Goal: Task Accomplishment & Management: Complete application form

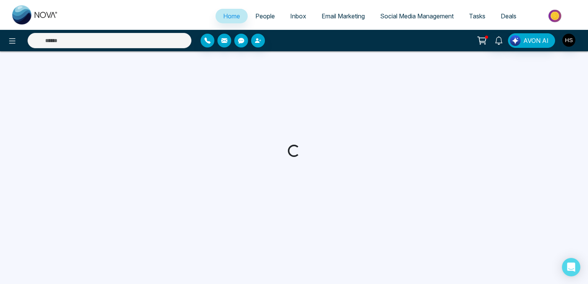
select select "*"
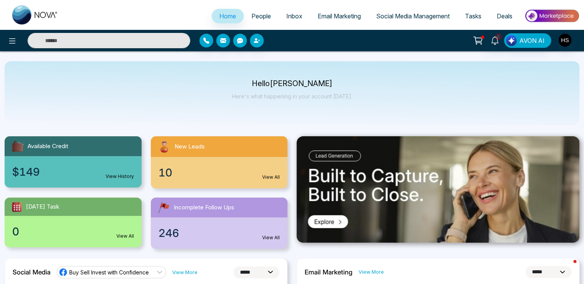
click at [257, 13] on span "People" at bounding box center [262, 16] width 20 height 8
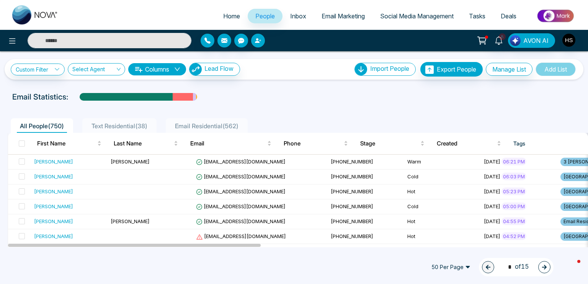
click at [256, 44] on button "button" at bounding box center [258, 41] width 14 height 14
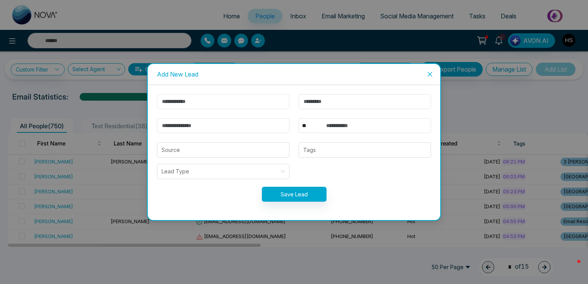
click at [245, 95] on input "text" at bounding box center [223, 101] width 133 height 15
click at [330, 123] on input "text" at bounding box center [377, 125] width 110 height 15
paste input "**********"
click at [347, 127] on input "**********" at bounding box center [377, 125] width 110 height 15
type input "**********"
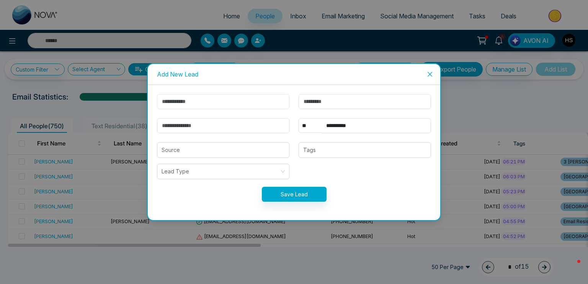
click at [252, 104] on input "text" at bounding box center [223, 101] width 133 height 15
paste input "**********"
type input "********"
paste input "*****"
type input "*****"
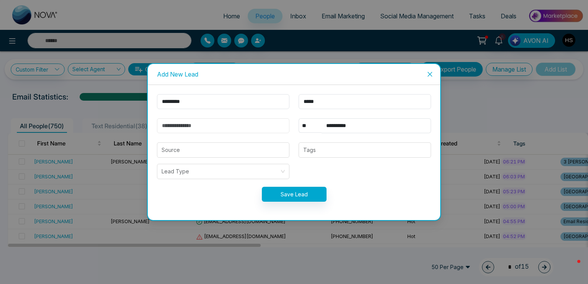
click at [248, 127] on input "email" at bounding box center [223, 125] width 133 height 15
paste input "**********"
type input "**********"
click at [256, 88] on div "**********" at bounding box center [294, 152] width 293 height 135
click at [246, 148] on input "search" at bounding box center [223, 150] width 123 height 15
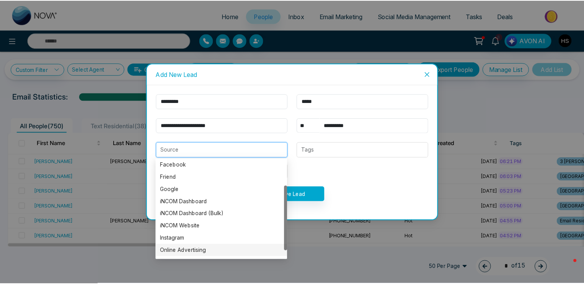
scroll to position [49, 0]
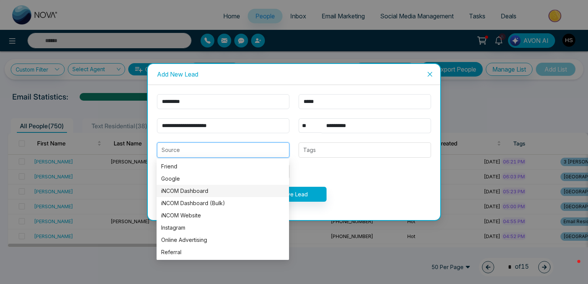
click at [197, 194] on div "iNCOM Dashboard" at bounding box center [222, 191] width 123 height 8
type input "**********"
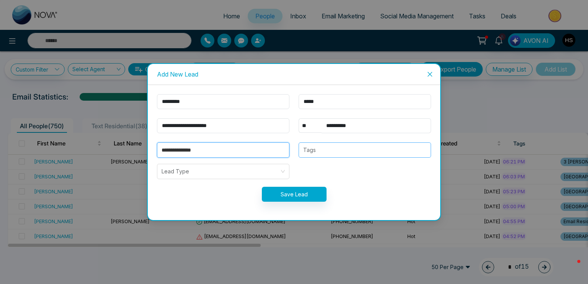
click at [340, 154] on div at bounding box center [365, 150] width 128 height 9
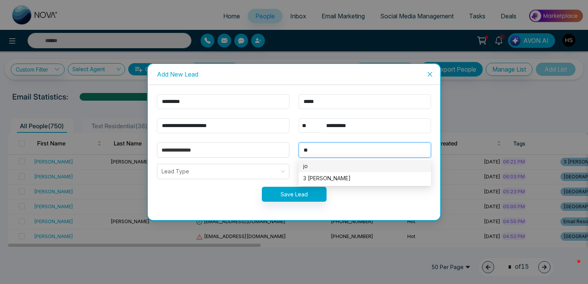
type input "***"
click at [347, 175] on div "3 [PERSON_NAME]" at bounding box center [364, 178] width 123 height 8
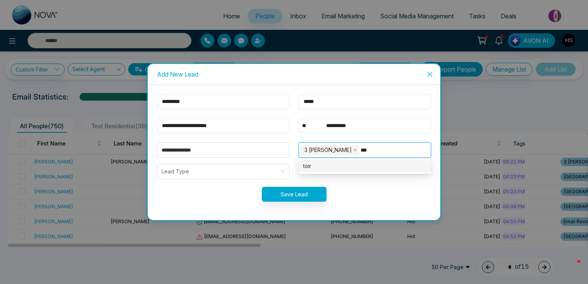
type input "**"
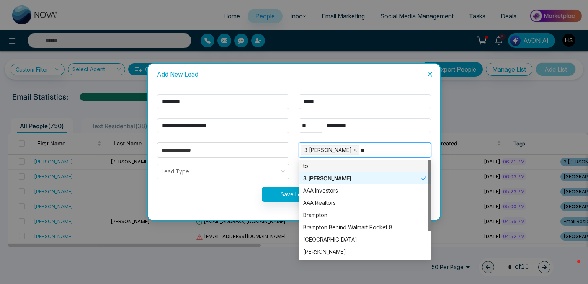
click at [347, 174] on div "3 [PERSON_NAME]" at bounding box center [362, 178] width 118 height 8
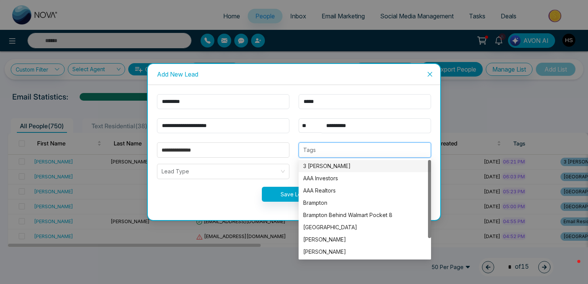
click at [346, 162] on div "3 [PERSON_NAME]" at bounding box center [364, 166] width 123 height 8
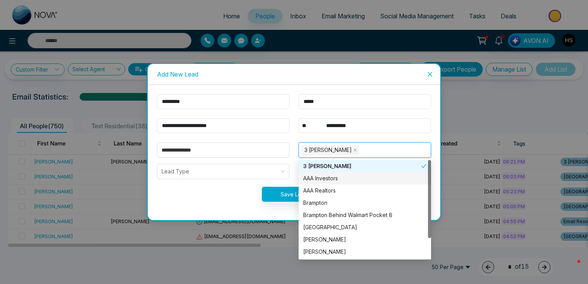
click at [342, 177] on div "AAA Investors" at bounding box center [364, 178] width 123 height 8
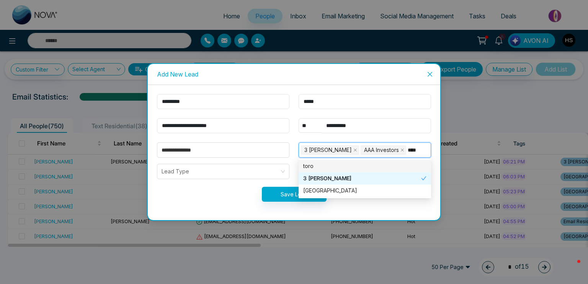
type input "*****"
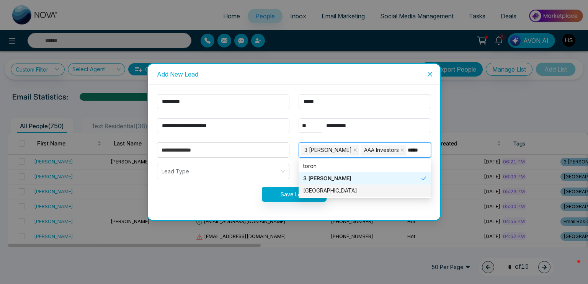
click at [334, 188] on div "[GEOGRAPHIC_DATA]" at bounding box center [364, 191] width 123 height 8
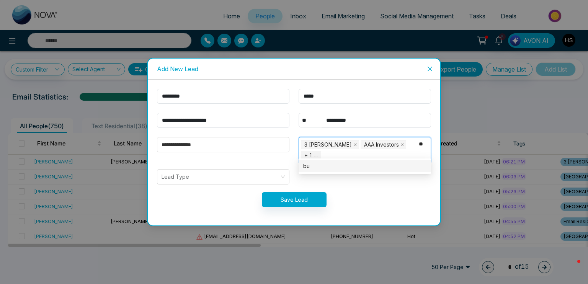
type input "***"
click at [335, 178] on div "BUYER" at bounding box center [364, 178] width 123 height 8
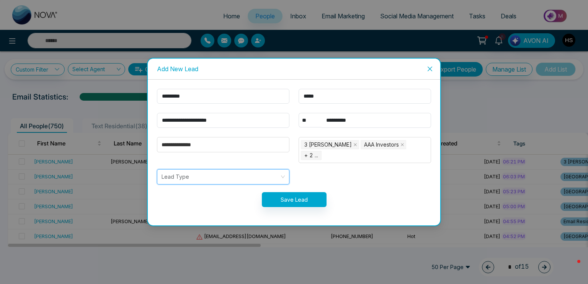
click at [273, 173] on input "search" at bounding box center [221, 177] width 118 height 15
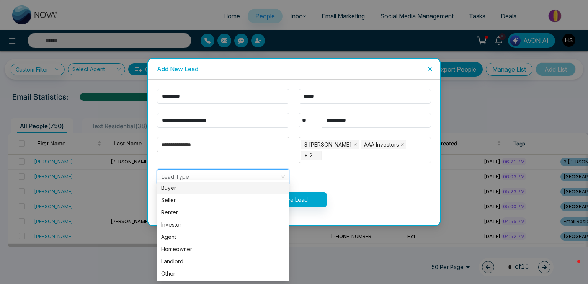
click at [216, 187] on div "Buyer" at bounding box center [222, 188] width 123 height 8
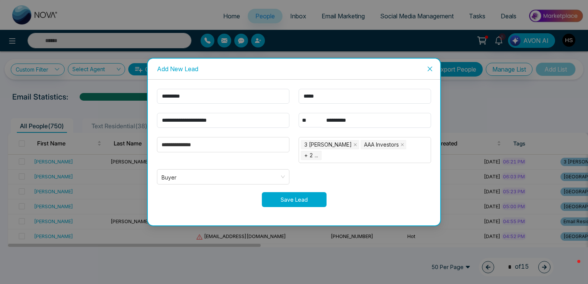
click at [290, 192] on button "Save Lead" at bounding box center [294, 199] width 65 height 15
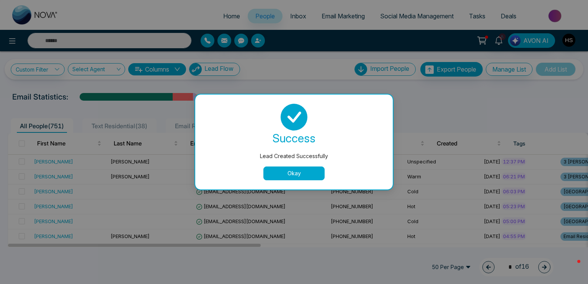
click at [300, 173] on button "Okay" at bounding box center [294, 174] width 61 height 14
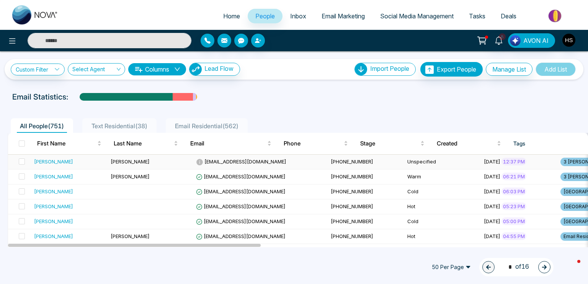
click at [50, 158] on div "[PERSON_NAME]" at bounding box center [53, 162] width 39 height 8
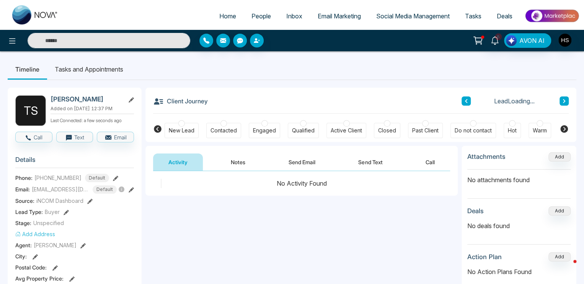
click at [239, 160] on button "Notes" at bounding box center [238, 162] width 45 height 17
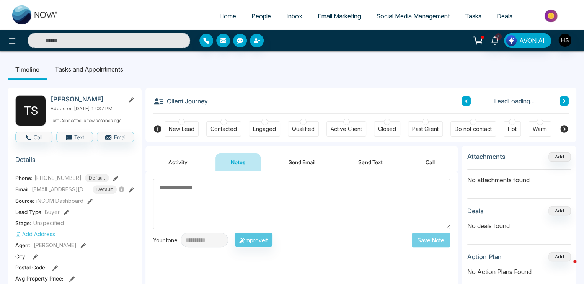
click at [248, 211] on textarea at bounding box center [301, 204] width 297 height 50
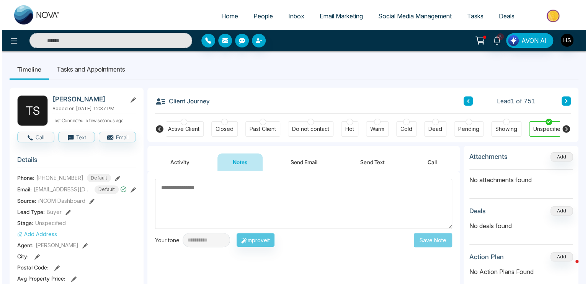
scroll to position [0, 170]
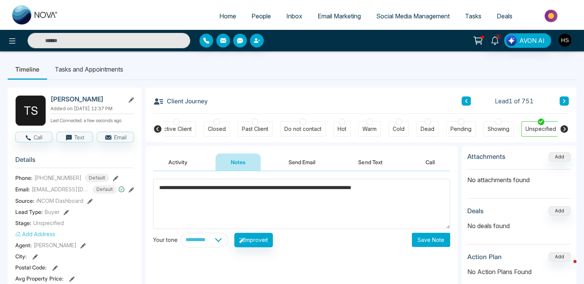
type textarea "**********"
click at [439, 237] on button "Save Note" at bounding box center [431, 240] width 38 height 14
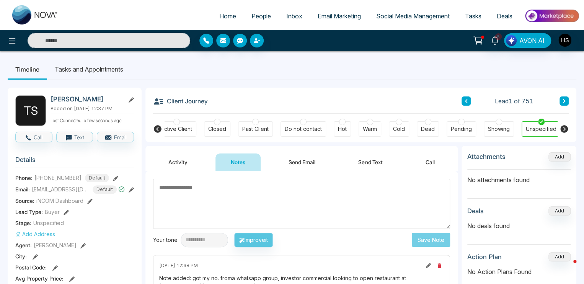
scroll to position [0, 167]
click at [566, 130] on icon at bounding box center [565, 129] width 8 height 8
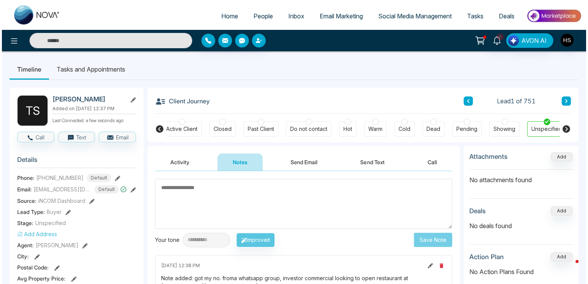
scroll to position [0, 170]
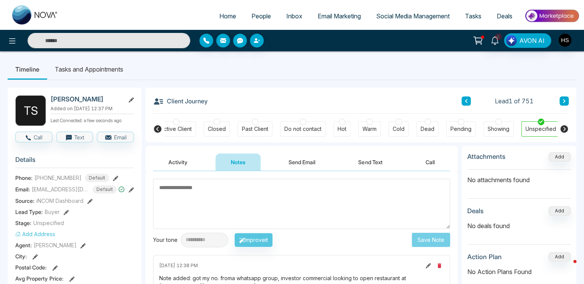
click at [343, 123] on div at bounding box center [342, 122] width 7 height 7
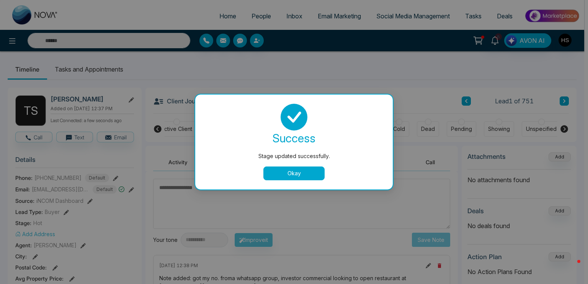
click at [314, 171] on button "Okay" at bounding box center [294, 174] width 61 height 14
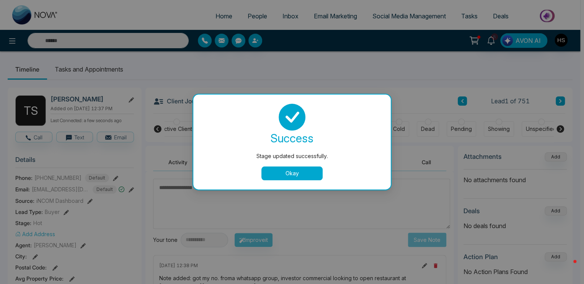
scroll to position [0, 167]
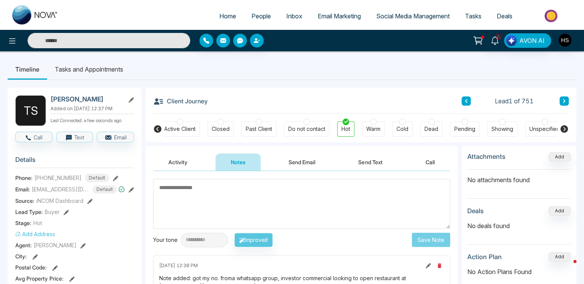
click at [258, 17] on span "People" at bounding box center [262, 16] width 20 height 8
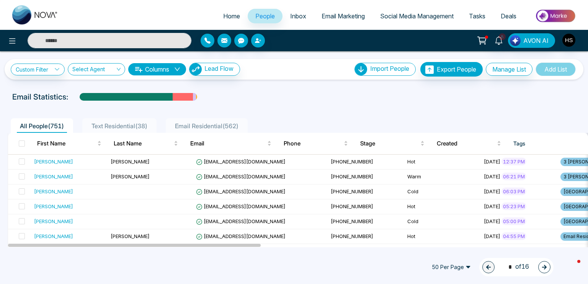
click at [505, 16] on span "Deals" at bounding box center [509, 16] width 16 height 8
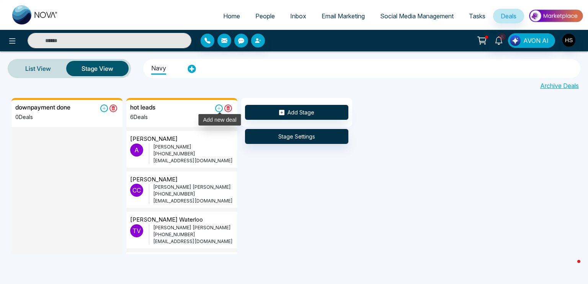
click at [216, 111] on icon at bounding box center [219, 109] width 8 height 8
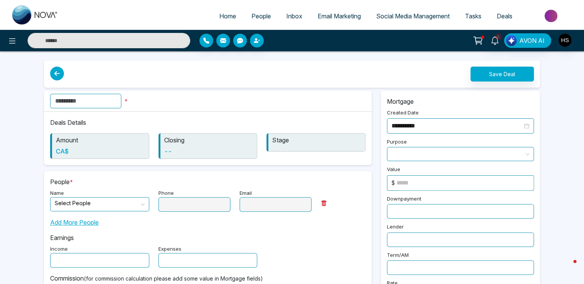
click at [121, 98] on input "text" at bounding box center [85, 101] width 71 height 15
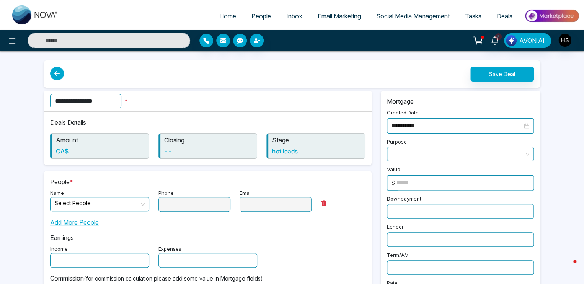
type input "**********"
click at [126, 205] on input "search" at bounding box center [97, 203] width 85 height 11
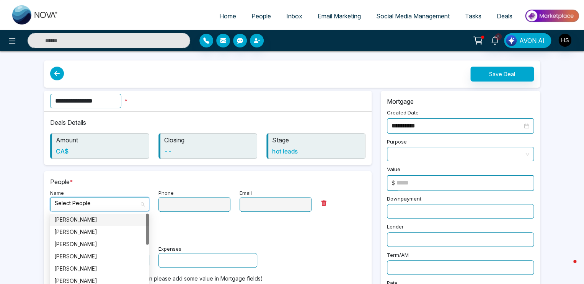
click at [119, 221] on div "[PERSON_NAME]" at bounding box center [99, 220] width 90 height 8
type input "**********"
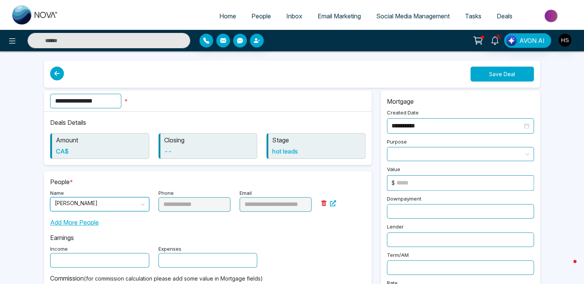
click at [491, 71] on button "Save Deal" at bounding box center [503, 74] width 64 height 15
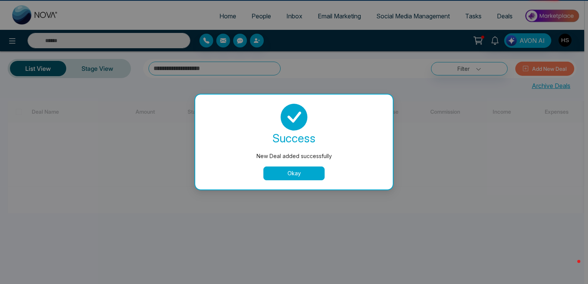
click at [288, 173] on button "Okay" at bounding box center [294, 174] width 61 height 14
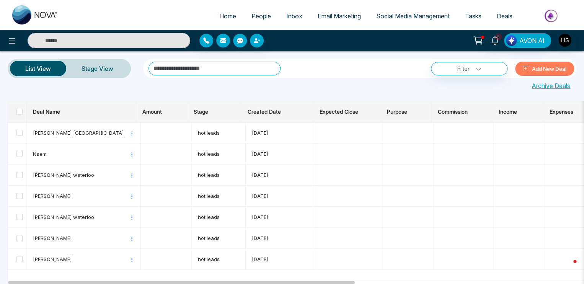
click at [257, 16] on span "People" at bounding box center [262, 16] width 20 height 8
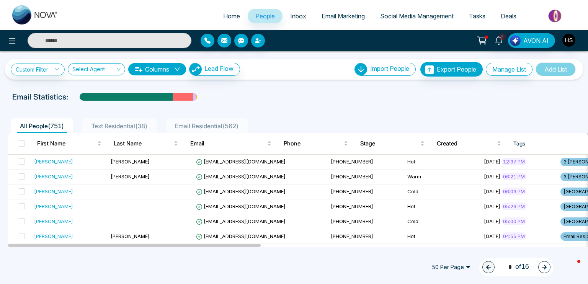
click at [339, 17] on span "Email Marketing" at bounding box center [343, 16] width 43 height 8
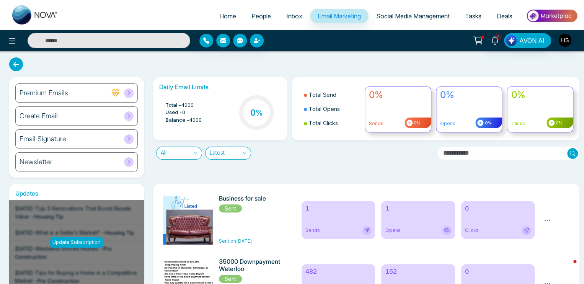
click at [117, 116] on div "Create Email" at bounding box center [76, 115] width 123 height 19
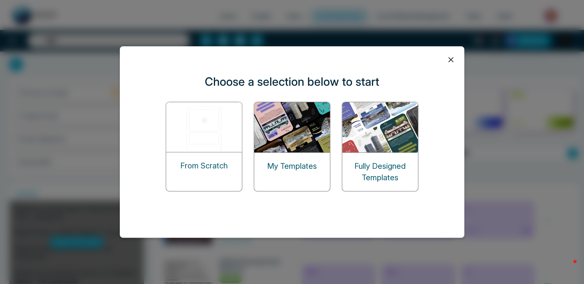
click at [450, 61] on icon at bounding box center [450, 59] width 11 height 11
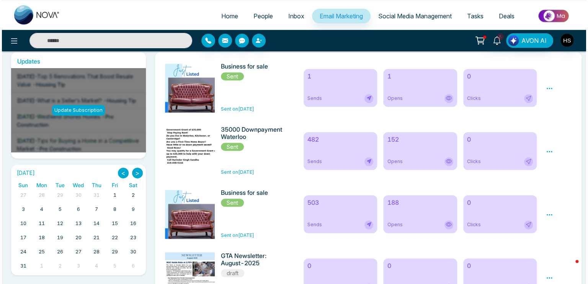
scroll to position [115, 0]
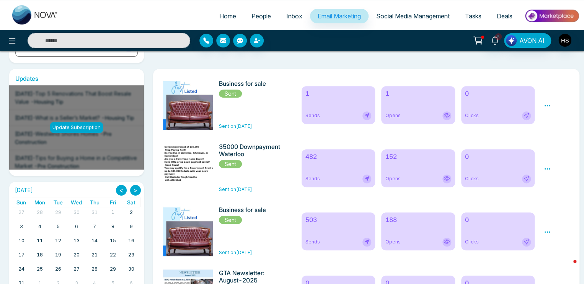
click at [215, 149] on div "35000 Downpayment Waterloo Sent Sent on [DATE]" at bounding box center [228, 168] width 139 height 50
click at [236, 154] on h6 "35000 Downpayment Waterloo" at bounding box center [251, 150] width 65 height 15
click at [550, 169] on icon at bounding box center [547, 168] width 7 height 7
click at [559, 181] on span "Preview" at bounding box center [560, 180] width 21 height 7
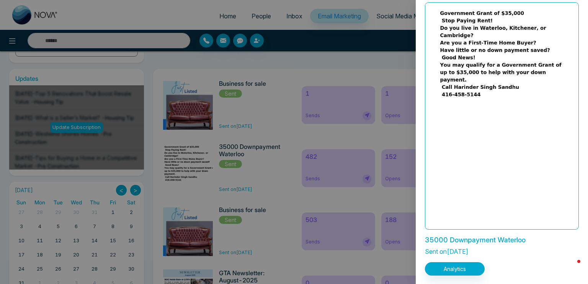
scroll to position [23, 0]
click at [468, 267] on button "Analytics" at bounding box center [455, 268] width 60 height 13
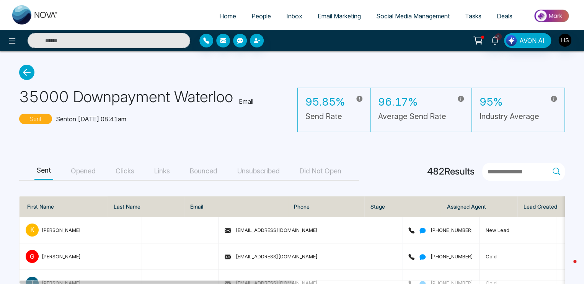
click at [85, 170] on button "Opened" at bounding box center [83, 171] width 29 height 17
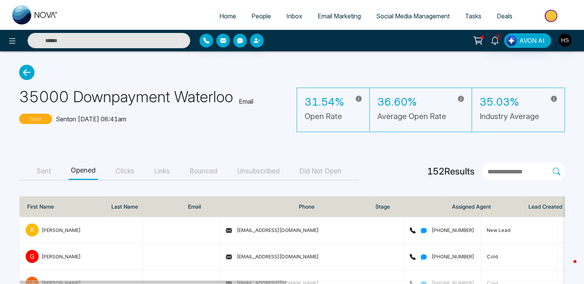
click at [165, 173] on button "Links" at bounding box center [162, 171] width 20 height 17
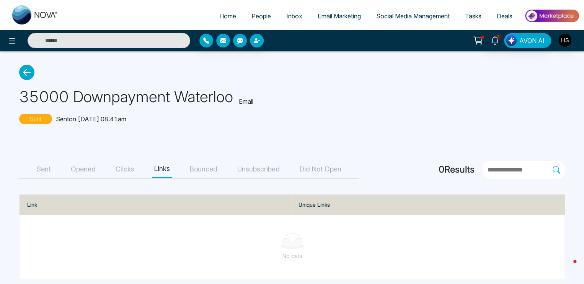
click at [217, 168] on button "Bounced" at bounding box center [204, 169] width 32 height 17
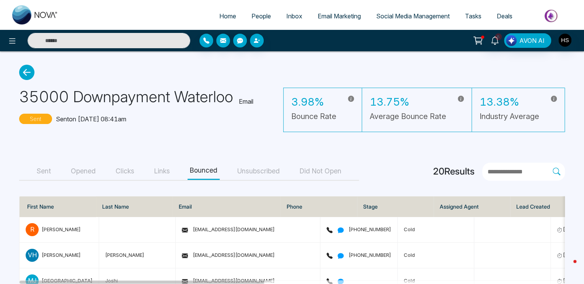
click at [268, 171] on button "Unsubscribed" at bounding box center [258, 171] width 47 height 17
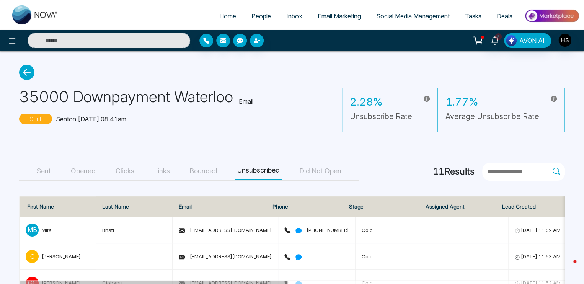
click at [319, 173] on button "Did Not Open" at bounding box center [321, 171] width 46 height 17
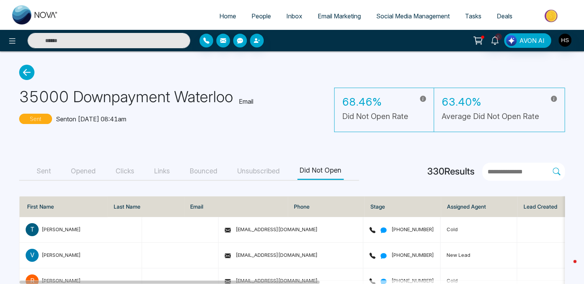
click at [206, 170] on button "Bounced" at bounding box center [204, 171] width 32 height 17
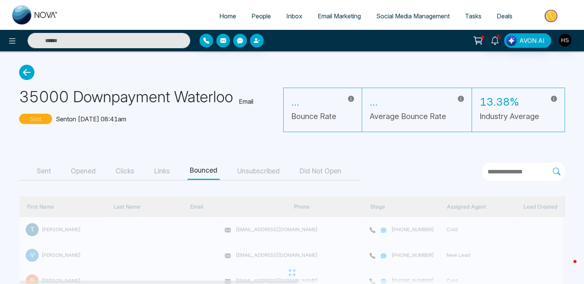
click at [163, 173] on button "Links" at bounding box center [162, 171] width 20 height 17
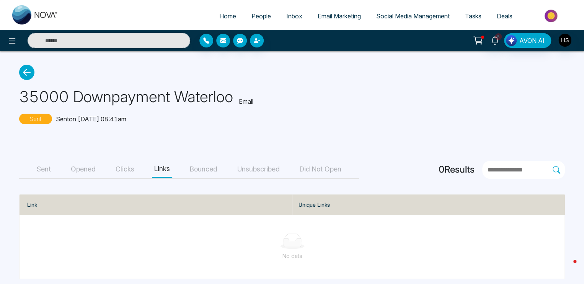
click at [132, 168] on button "Clicks" at bounding box center [124, 169] width 23 height 17
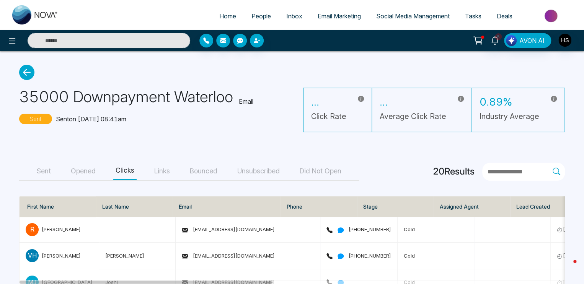
click at [90, 172] on button "Opened" at bounding box center [83, 171] width 29 height 17
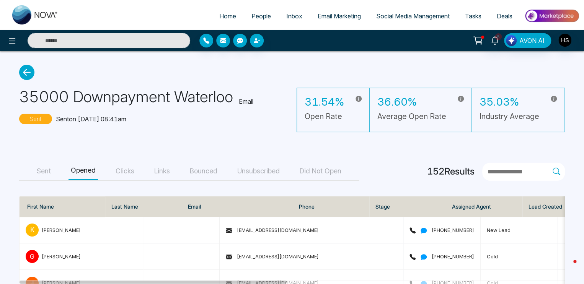
click at [27, 69] on icon at bounding box center [26, 72] width 15 height 15
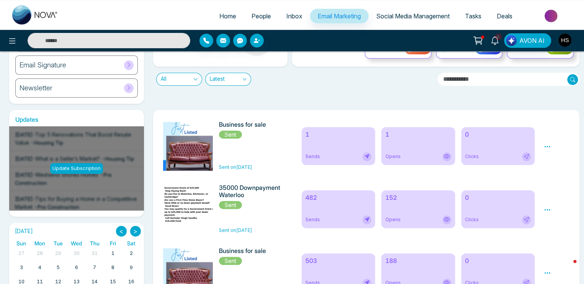
scroll to position [77, 0]
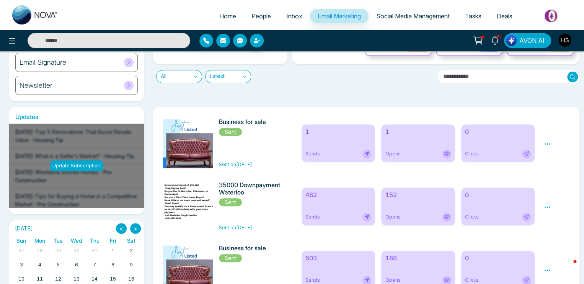
click at [478, 223] on div "0 Clicks" at bounding box center [499, 207] width 74 height 38
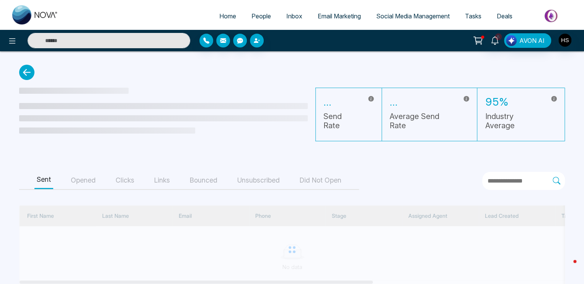
click at [25, 72] on icon at bounding box center [26, 72] width 15 height 15
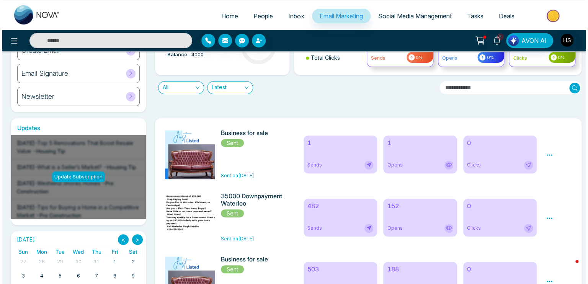
scroll to position [77, 0]
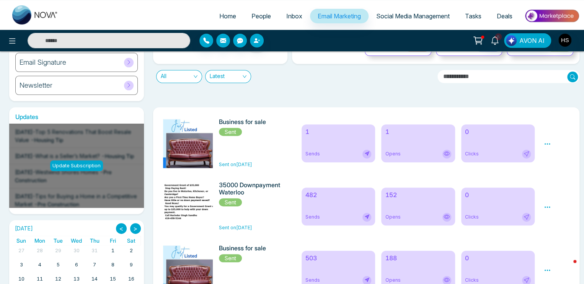
click at [550, 205] on icon at bounding box center [547, 207] width 7 height 7
click at [561, 218] on span "Preview" at bounding box center [560, 218] width 21 height 7
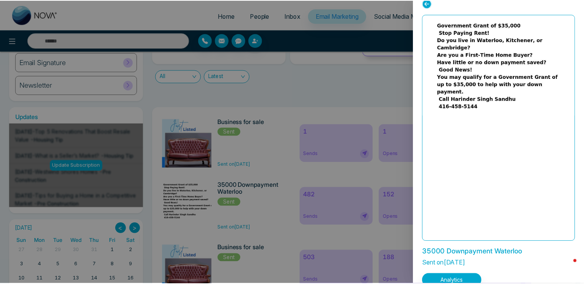
scroll to position [0, 0]
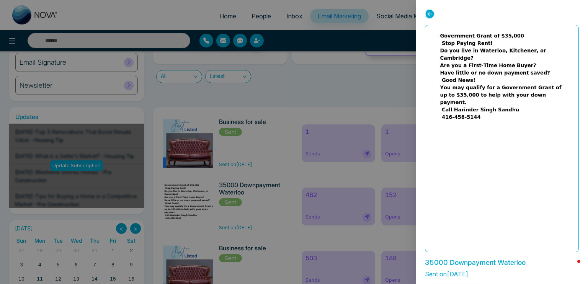
click at [431, 11] on icon at bounding box center [430, 14] width 10 height 10
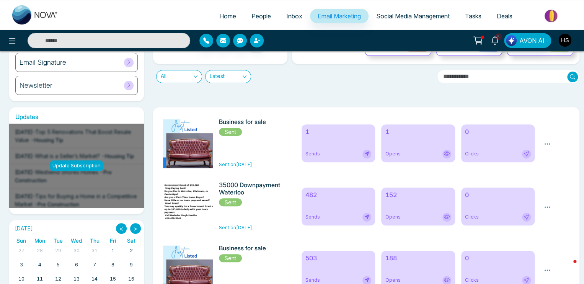
click at [545, 205] on icon at bounding box center [547, 207] width 7 height 7
click at [198, 200] on img at bounding box center [189, 202] width 107 height 41
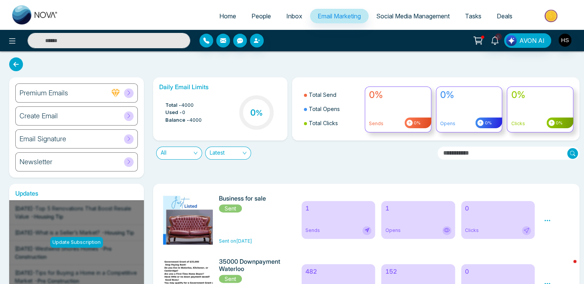
click at [84, 112] on div "Create Email" at bounding box center [76, 115] width 123 height 19
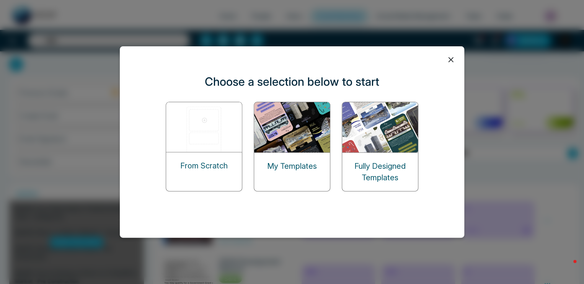
click at [319, 144] on img at bounding box center [292, 127] width 77 height 50
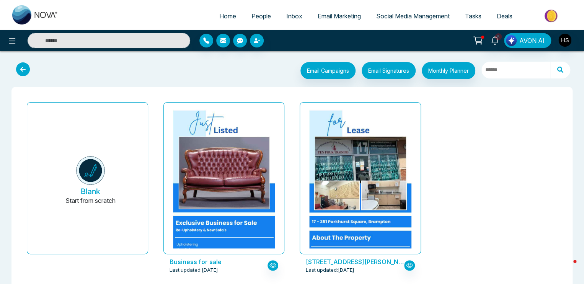
click at [23, 67] on icon at bounding box center [23, 69] width 14 height 14
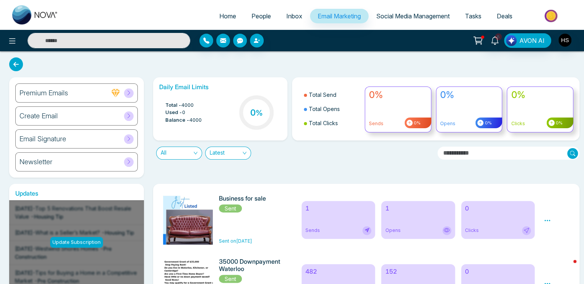
click at [74, 115] on div "Create Email" at bounding box center [76, 115] width 123 height 19
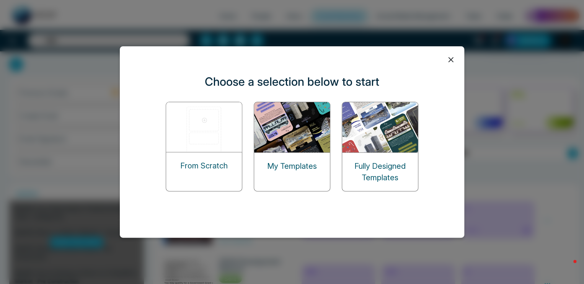
click at [380, 117] on img at bounding box center [380, 127] width 77 height 50
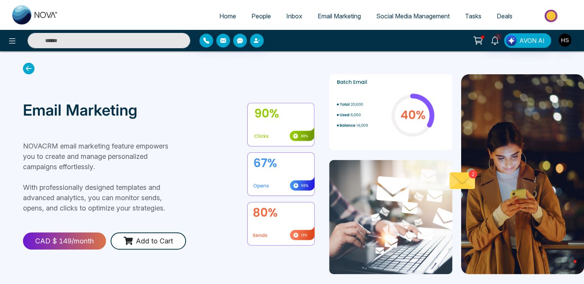
click at [26, 69] on icon at bounding box center [28, 68] width 11 height 11
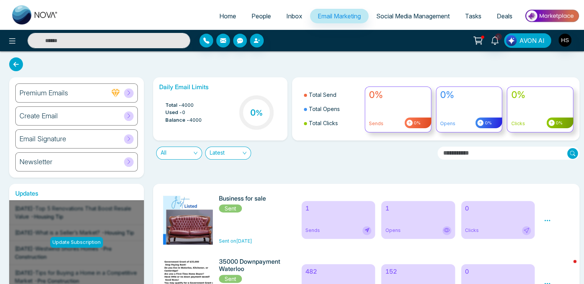
click at [523, 41] on span "AVON AI" at bounding box center [532, 40] width 25 height 9
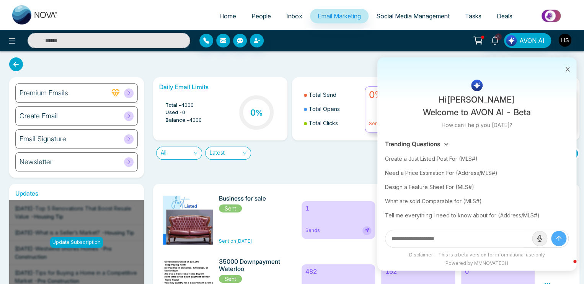
click at [453, 231] on input "text" at bounding box center [459, 238] width 147 height 17
type input "*********"
click at [552, 231] on button "submit" at bounding box center [559, 238] width 15 height 15
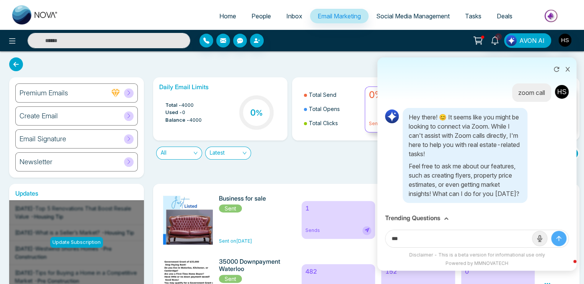
scroll to position [8, 0]
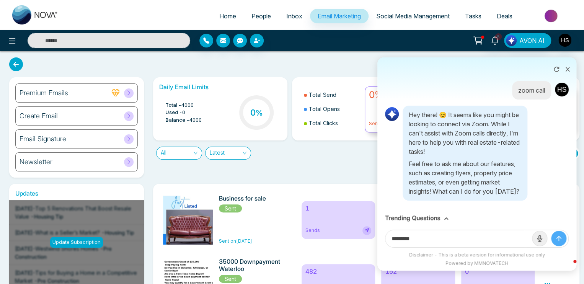
type input "*********"
click at [552, 231] on button "submit" at bounding box center [559, 238] width 15 height 15
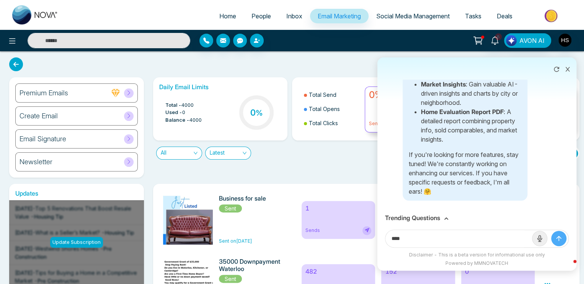
scroll to position [378, 0]
type input "**********"
click at [552, 231] on button "submit" at bounding box center [559, 238] width 15 height 15
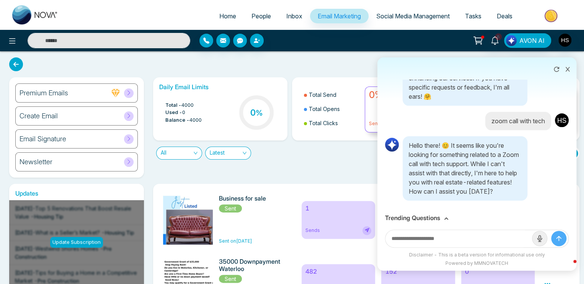
scroll to position [473, 0]
type input "****"
click at [552, 231] on button "submit" at bounding box center [559, 238] width 15 height 15
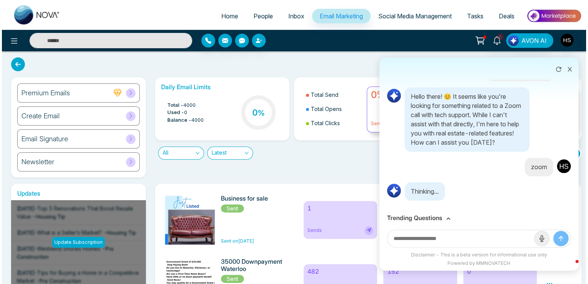
scroll to position [522, 0]
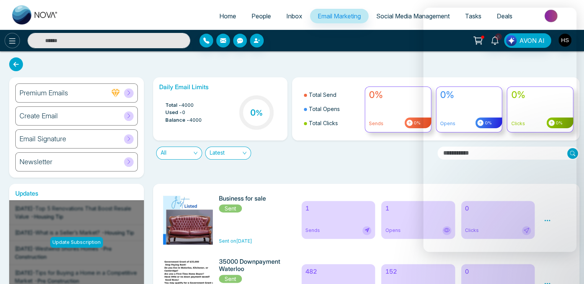
click at [9, 36] on icon at bounding box center [12, 40] width 9 height 9
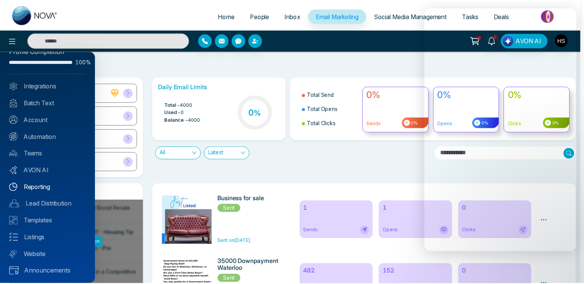
scroll to position [16, 0]
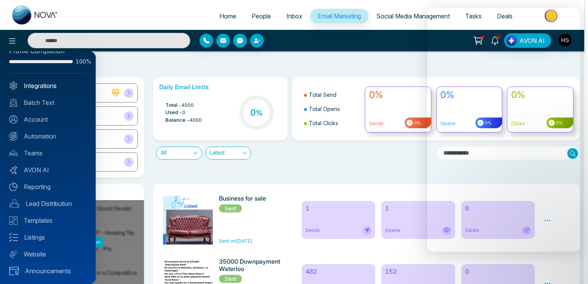
click at [47, 87] on link "Integrations" at bounding box center [47, 85] width 77 height 9
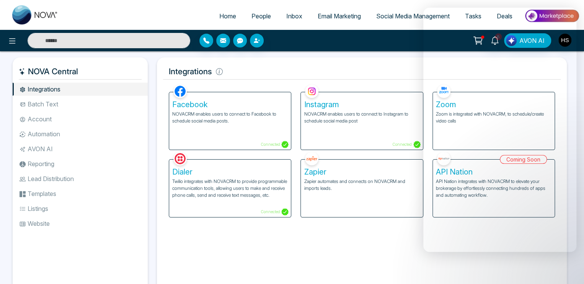
click at [409, 249] on div "Facebook NOVACRM enables users to connect to Facebook to schedule social media …" at bounding box center [362, 187] width 398 height 208
click at [388, 237] on div "Facebook NOVACRM enables users to connect to Facebook to schedule social media …" at bounding box center [362, 187] width 398 height 208
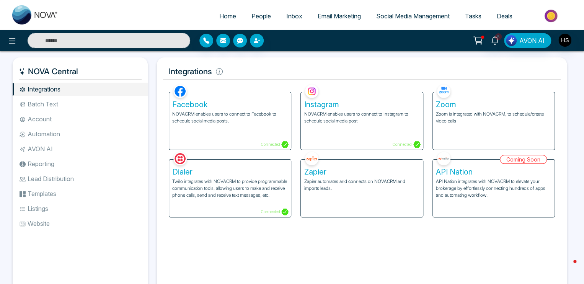
click at [484, 114] on p "Zoom is integrated with NOVACRM, to schedule/create video calls" at bounding box center [494, 118] width 116 height 14
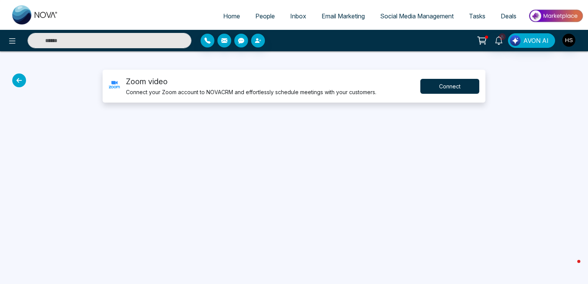
click at [443, 85] on button "Connect" at bounding box center [450, 86] width 59 height 15
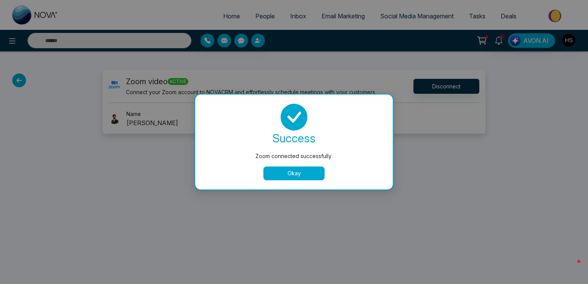
click at [285, 172] on button "Okay" at bounding box center [294, 174] width 61 height 14
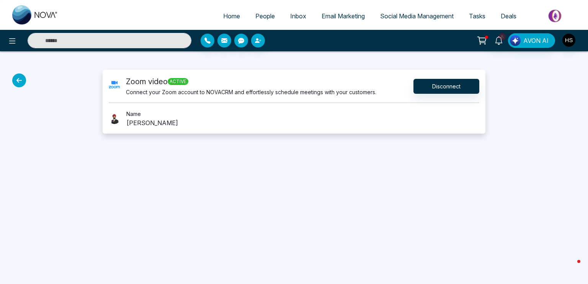
click at [188, 83] on span "active" at bounding box center [178, 81] width 21 height 7
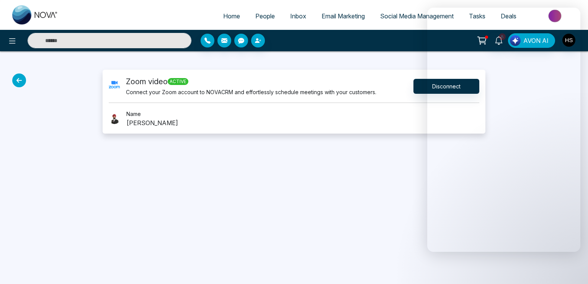
click at [20, 78] on icon at bounding box center [19, 81] width 14 height 14
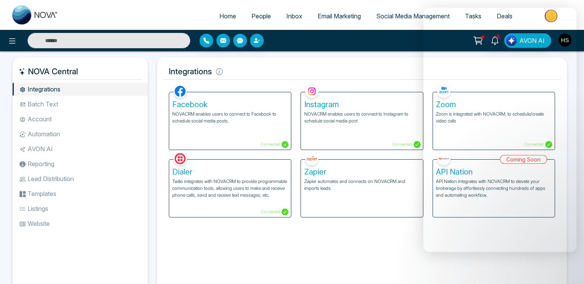
click at [257, 15] on span "People" at bounding box center [262, 16] width 20 height 8
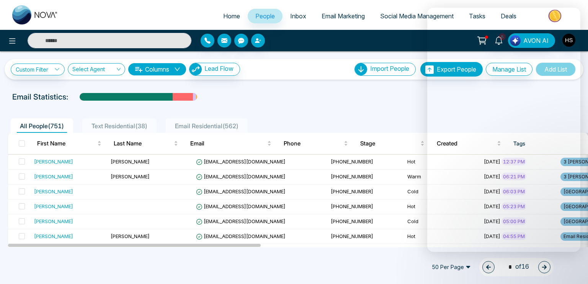
click at [272, 103] on div at bounding box center [294, 104] width 579 height 3
